Goal: Task Accomplishment & Management: Use online tool/utility

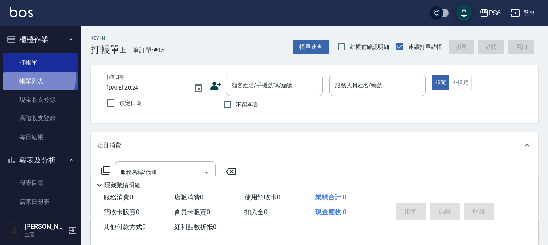
click at [14, 76] on link "帳單列表" at bounding box center [40, 81] width 74 height 19
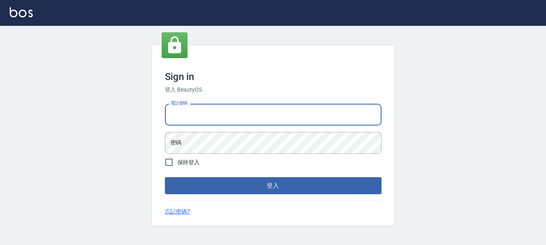
click at [226, 118] on input "電話號碼" at bounding box center [273, 115] width 217 height 22
type input "0983811952"
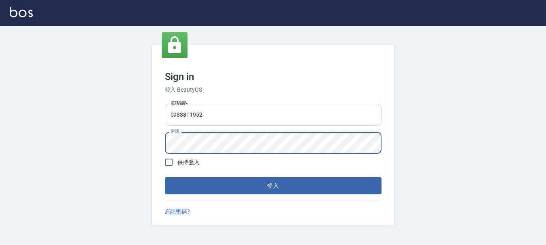
click at [165, 177] on button "登入" at bounding box center [273, 185] width 217 height 17
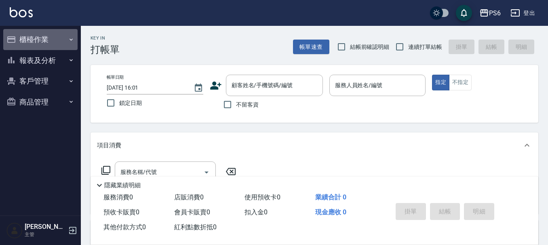
click at [34, 40] on button "櫃檯作業" at bounding box center [40, 39] width 74 height 21
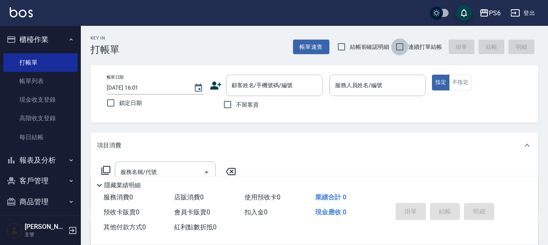
click at [400, 45] on input "連續打單結帳" at bounding box center [399, 46] width 17 height 17
checkbox input "true"
drag, startPoint x: 229, startPoint y: 105, endPoint x: 235, endPoint y: 106, distance: 5.7
click at [229, 106] on input "不留客資" at bounding box center [227, 104] width 17 height 17
checkbox input "true"
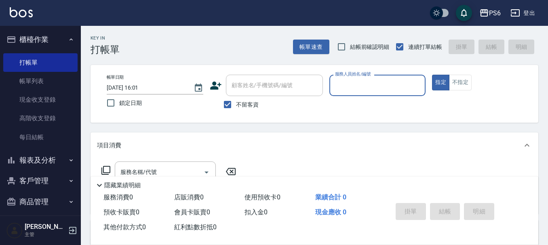
click at [129, 183] on p "隱藏業績明細" at bounding box center [122, 185] width 36 height 8
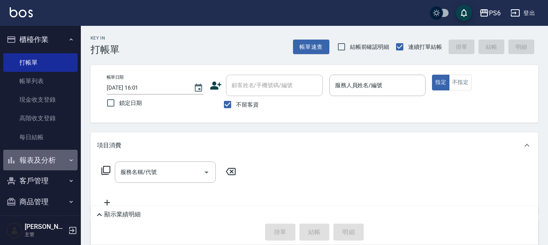
click at [61, 163] on button "報表及分析" at bounding box center [40, 160] width 74 height 21
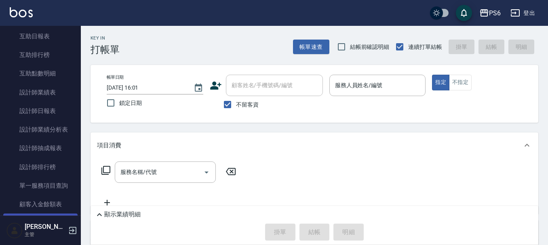
scroll to position [202, 0]
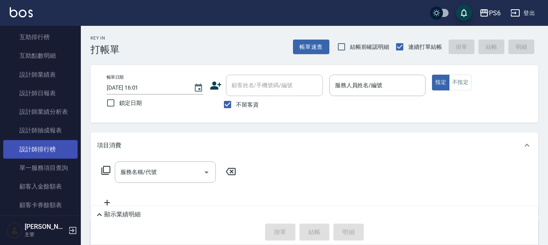
click at [39, 147] on link "設計師排行榜" at bounding box center [40, 149] width 74 height 19
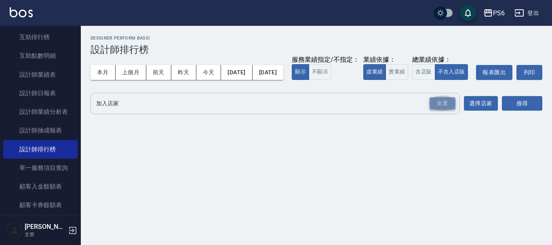
click at [438, 110] on div "全選" at bounding box center [442, 103] width 26 height 13
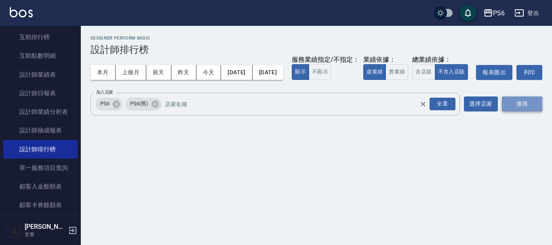
click at [523, 111] on button "搜尋" at bounding box center [522, 104] width 40 height 15
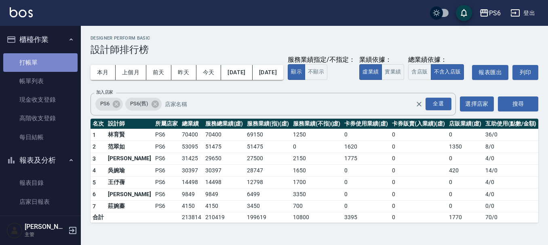
click at [53, 61] on link "打帳單" at bounding box center [40, 62] width 74 height 19
